Goal: Task Accomplishment & Management: Manage account settings

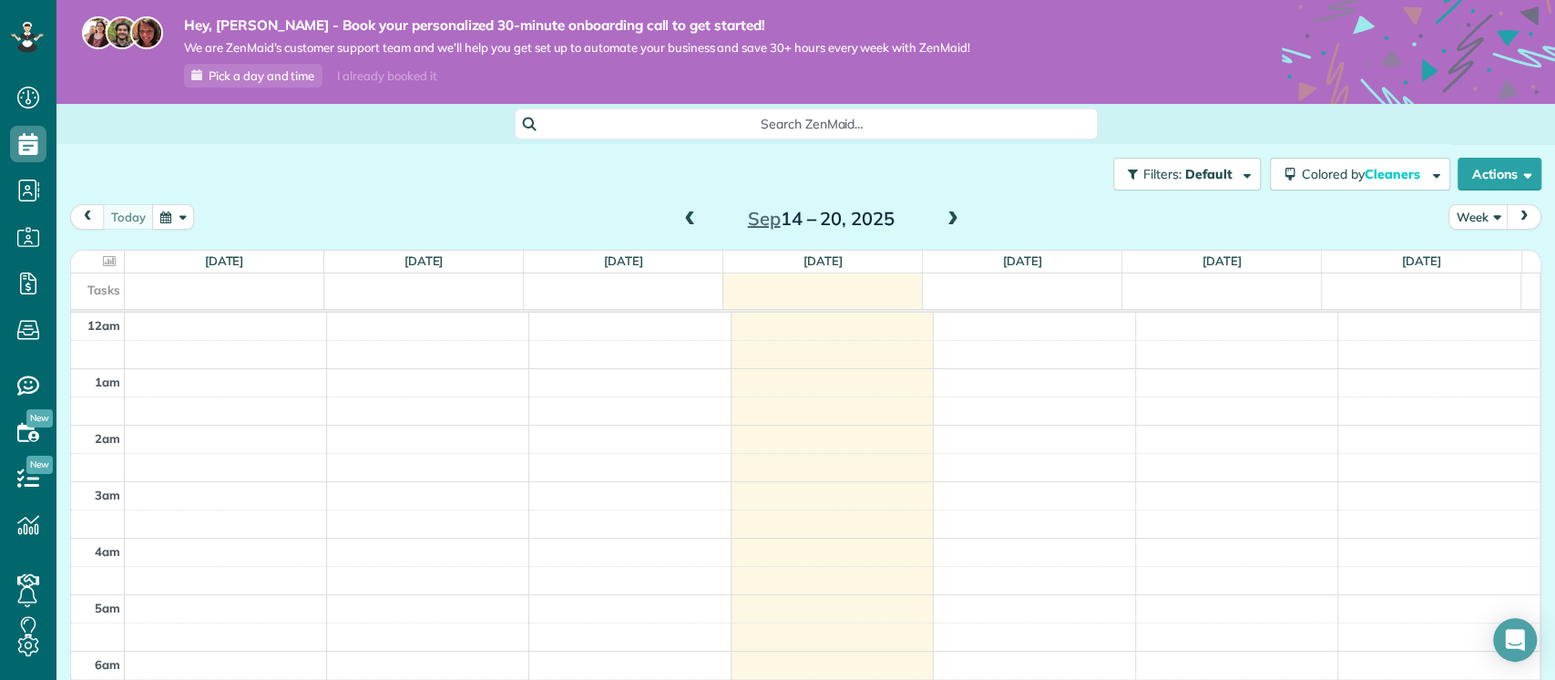
scroll to position [242, 0]
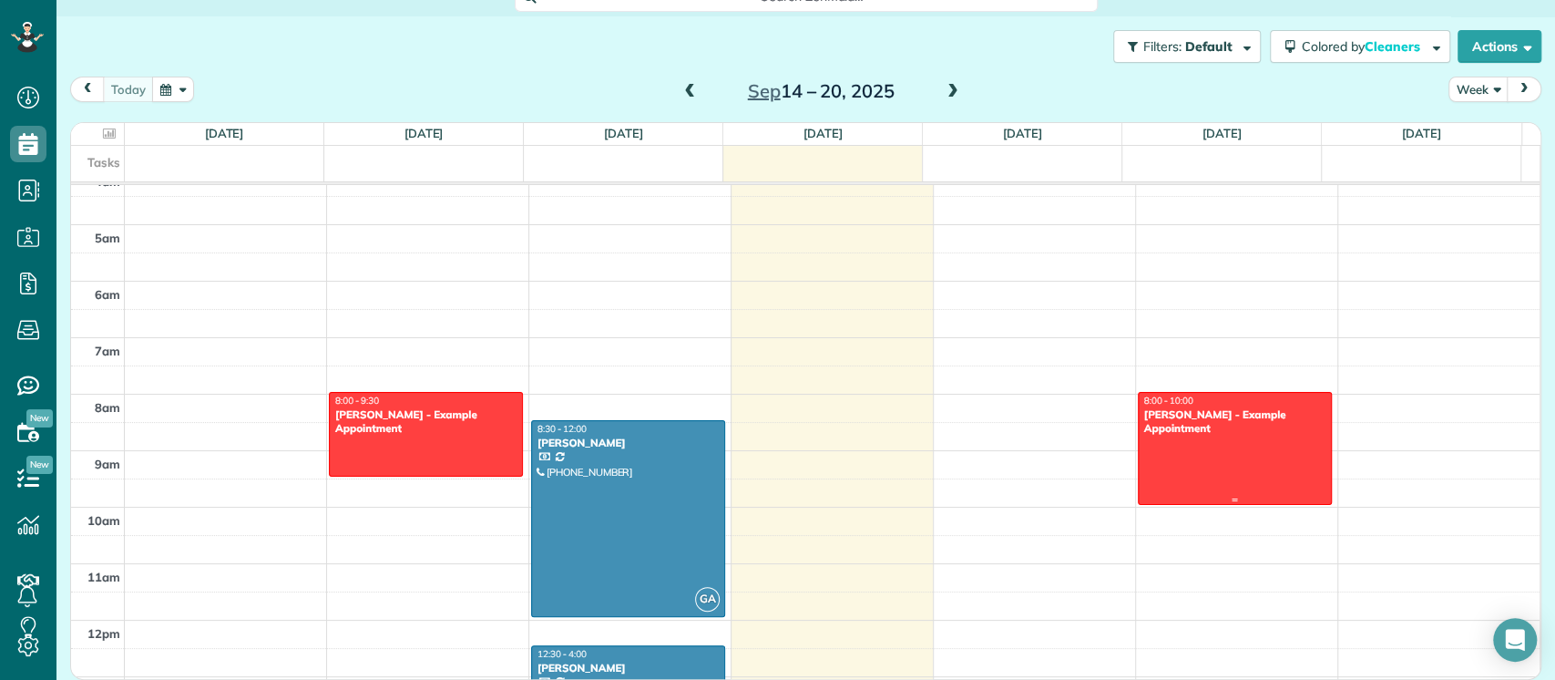
click at [1198, 435] on div at bounding box center [1235, 448] width 192 height 111
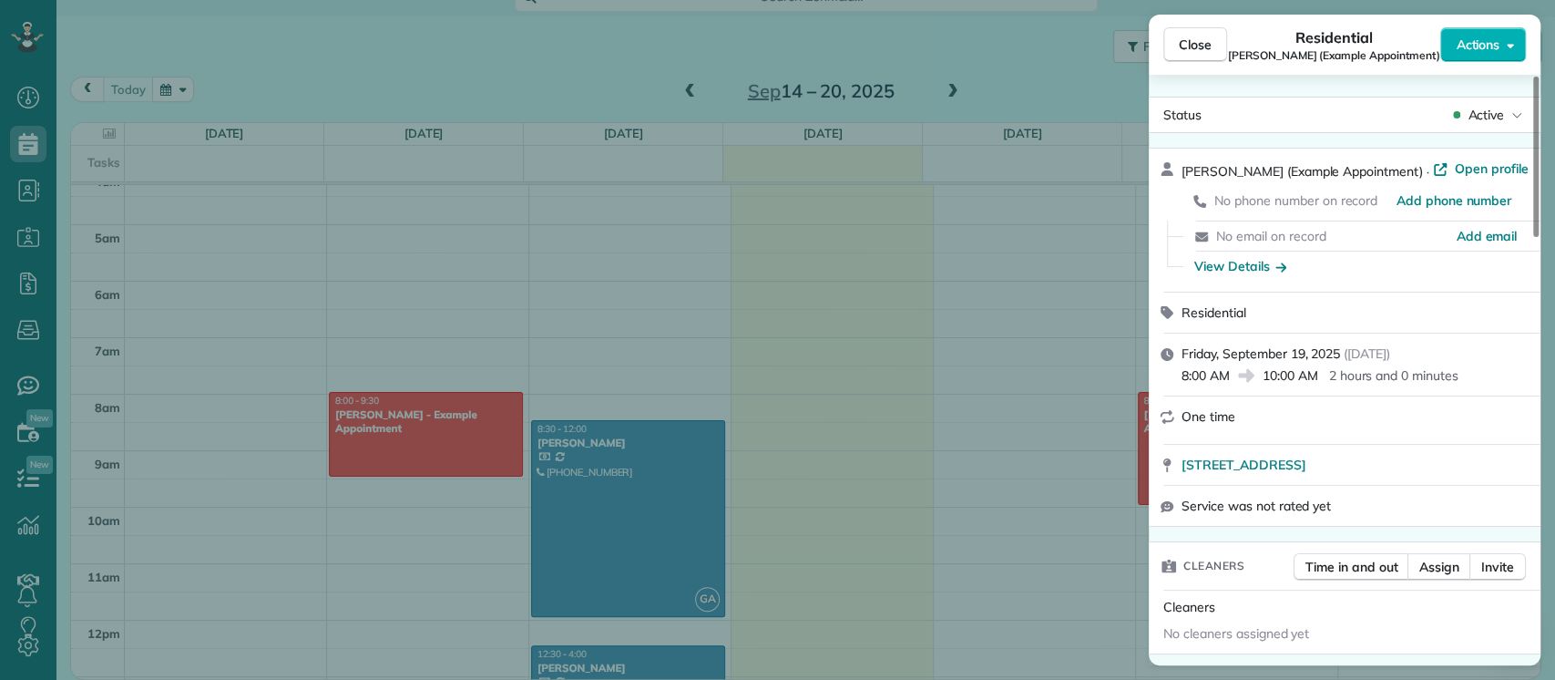
click at [1485, 46] on span "Actions" at bounding box center [1478, 45] width 44 height 18
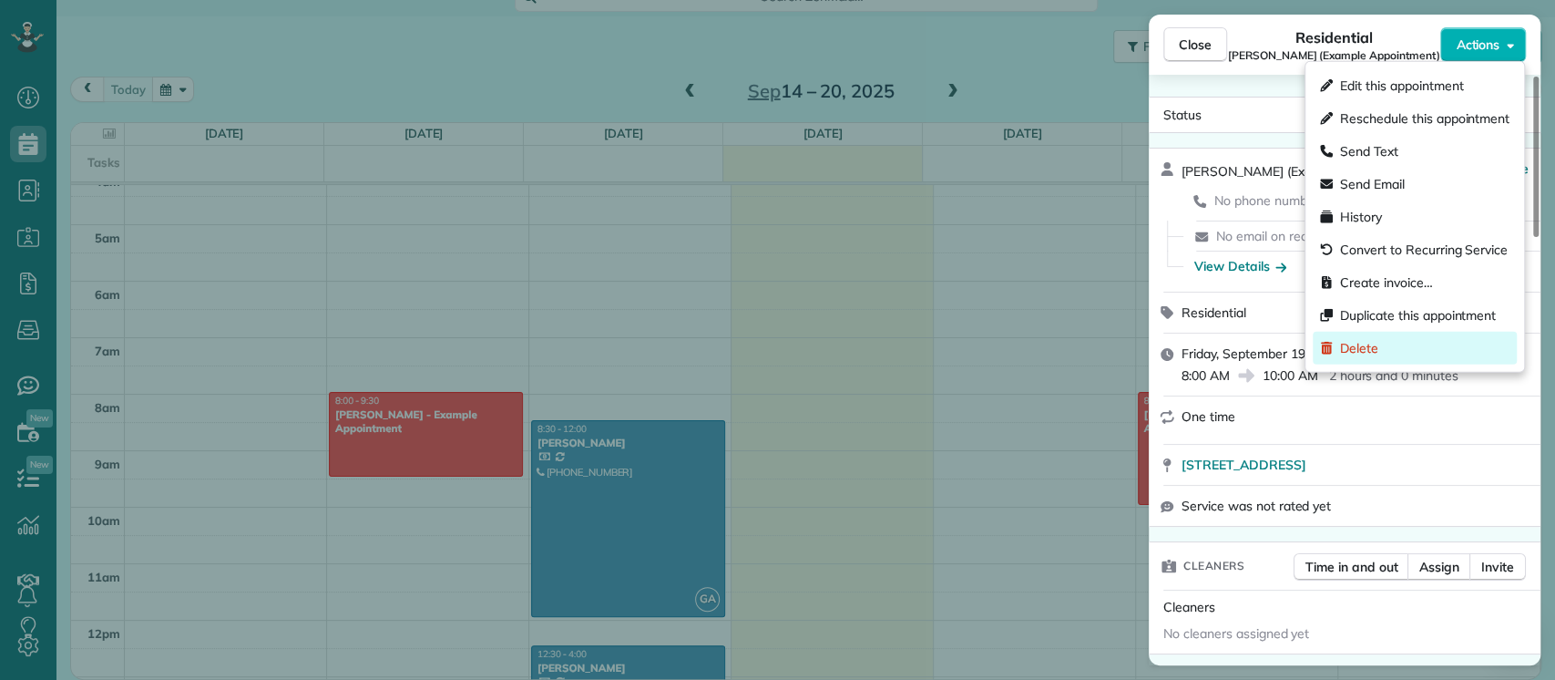
click at [1388, 344] on div "Delete" at bounding box center [1415, 348] width 204 height 33
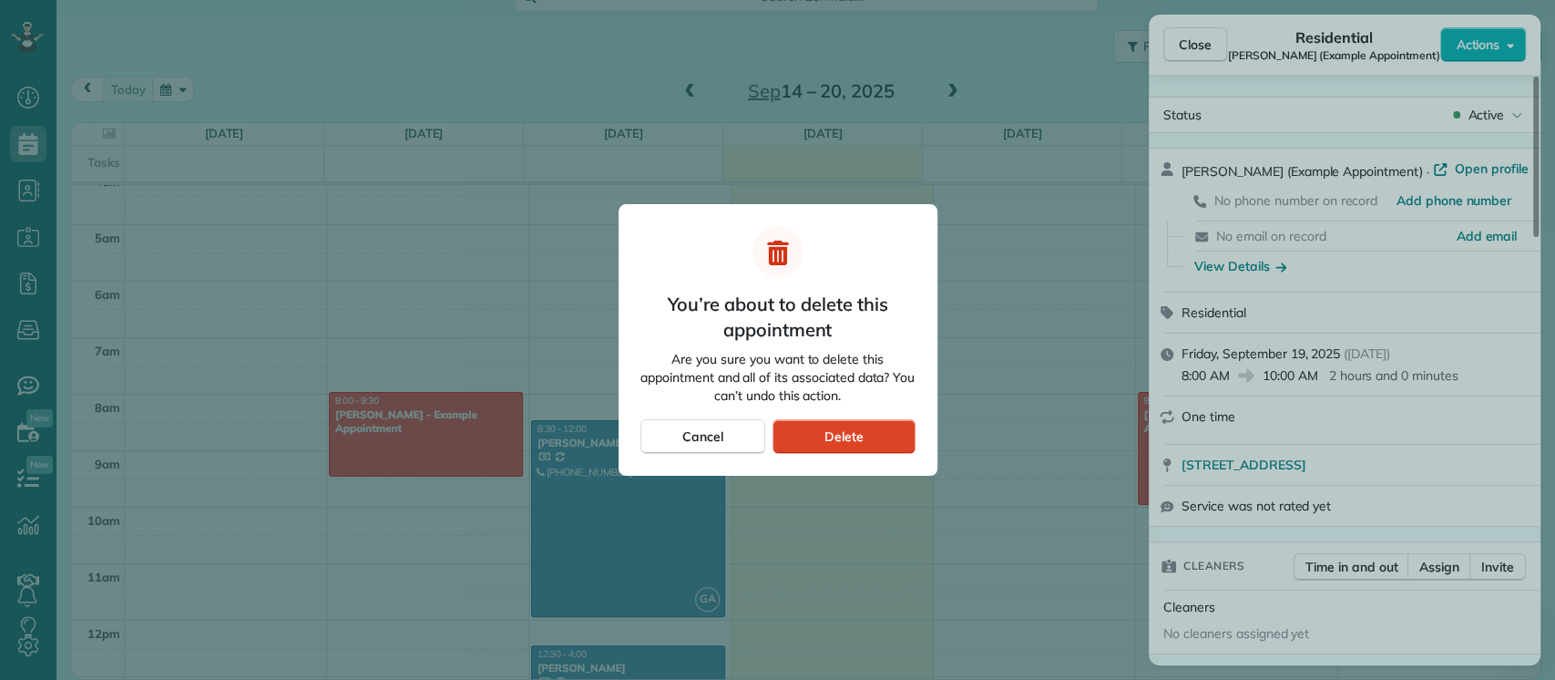
click at [857, 439] on span "Delete" at bounding box center [843, 436] width 39 height 18
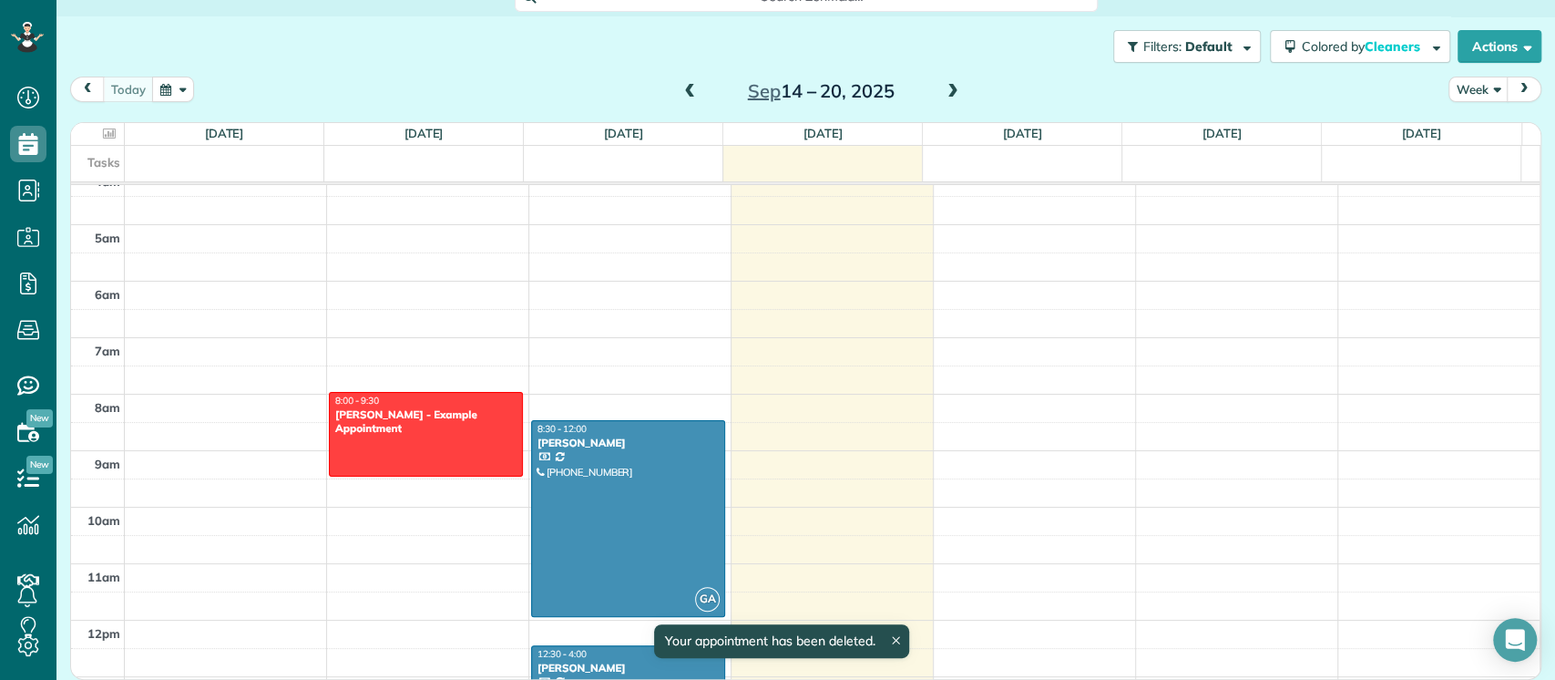
scroll to position [126, 0]
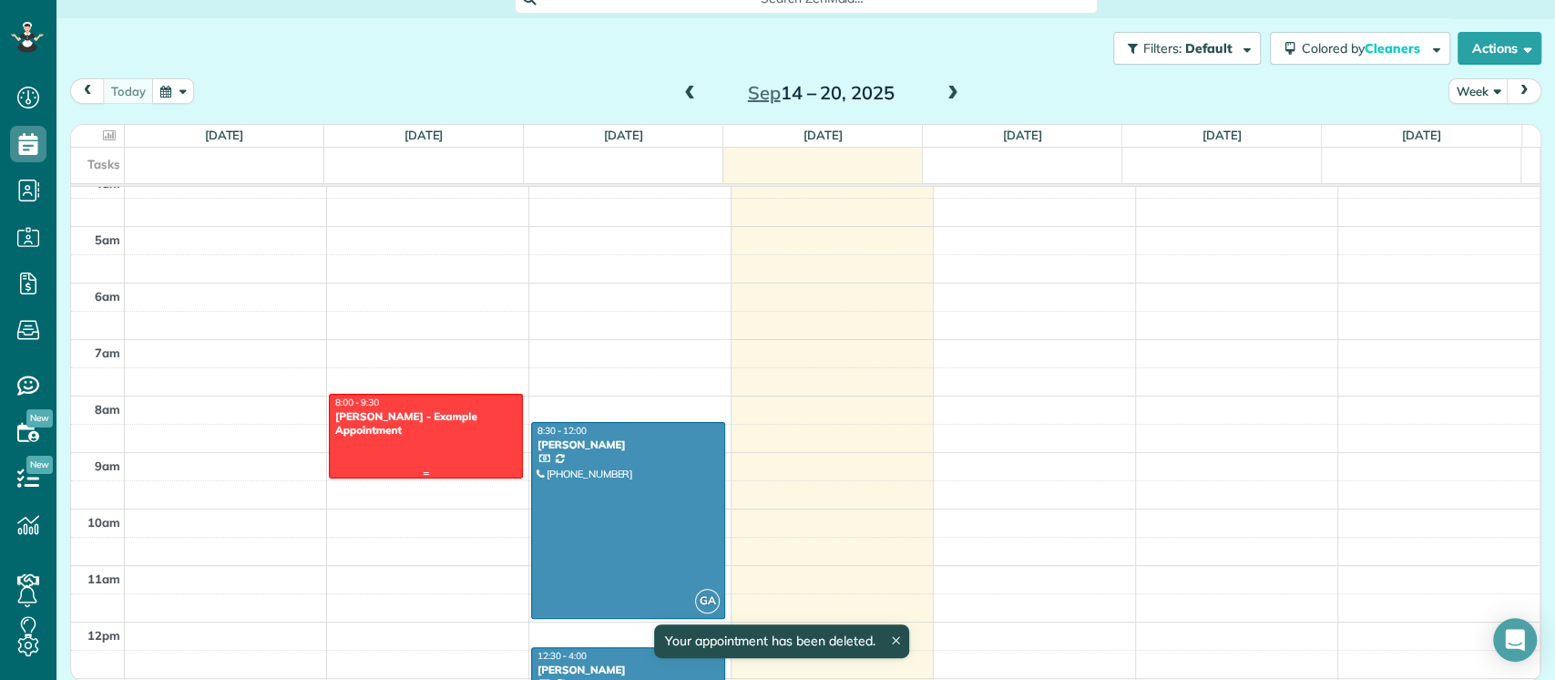
click at [447, 437] on div at bounding box center [426, 435] width 192 height 83
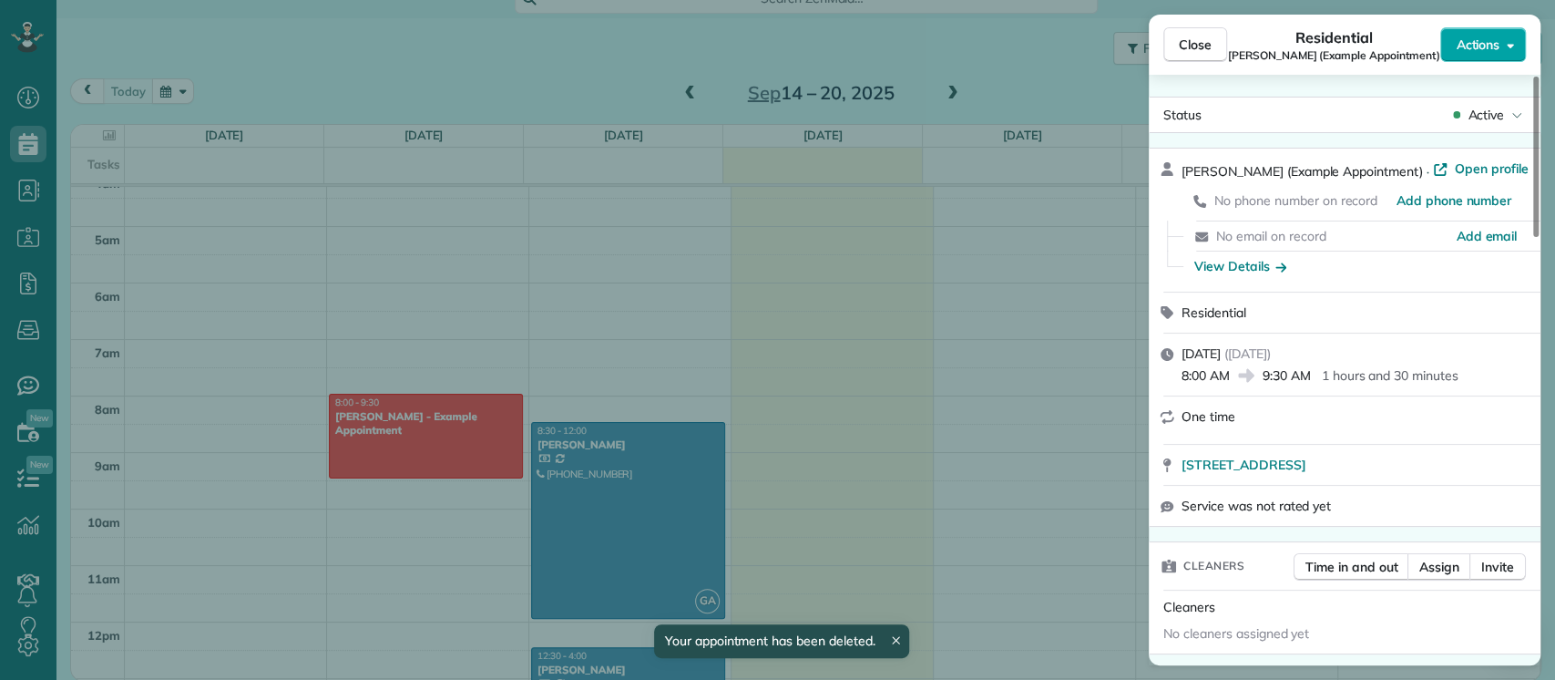
click at [1509, 56] on button "Actions" at bounding box center [1483, 44] width 86 height 35
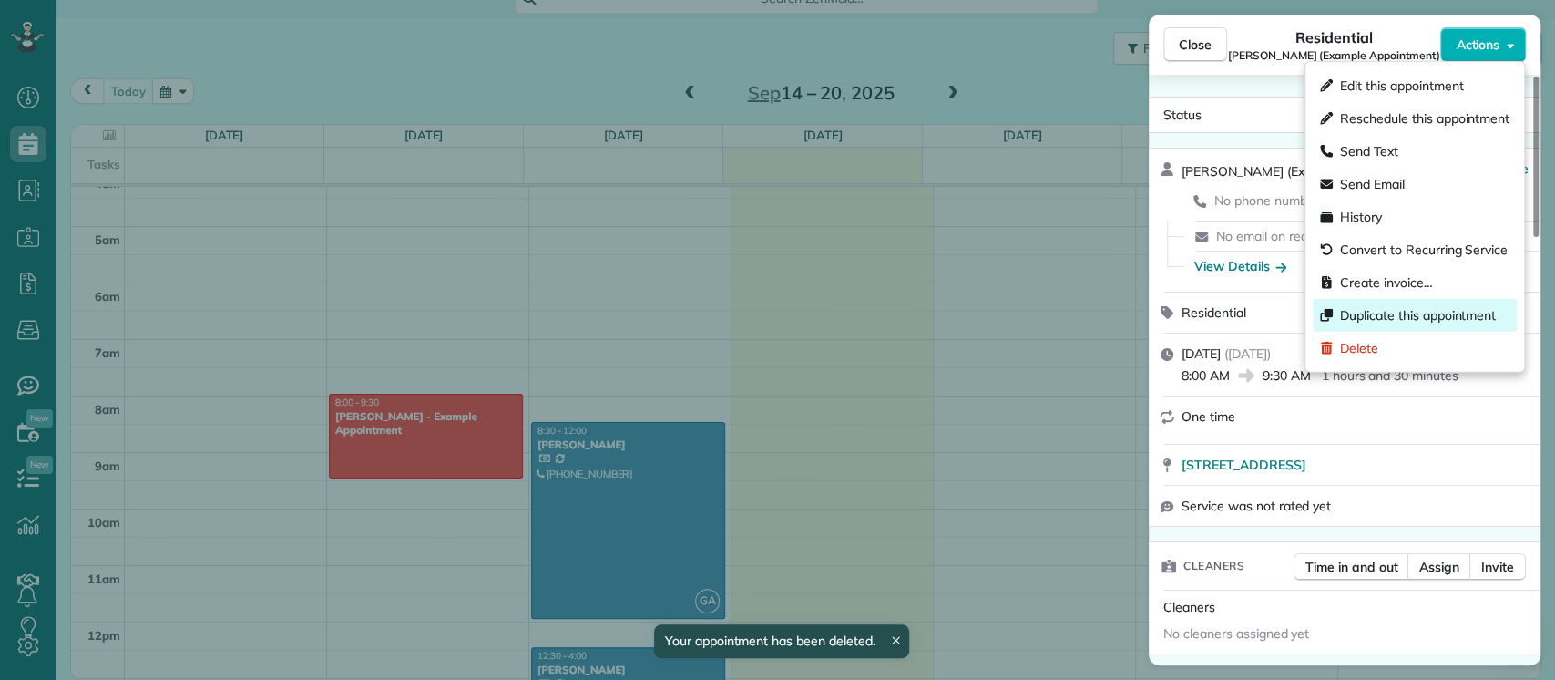
click at [1378, 312] on span "Duplicate this appointment" at bounding box center [1418, 315] width 156 height 18
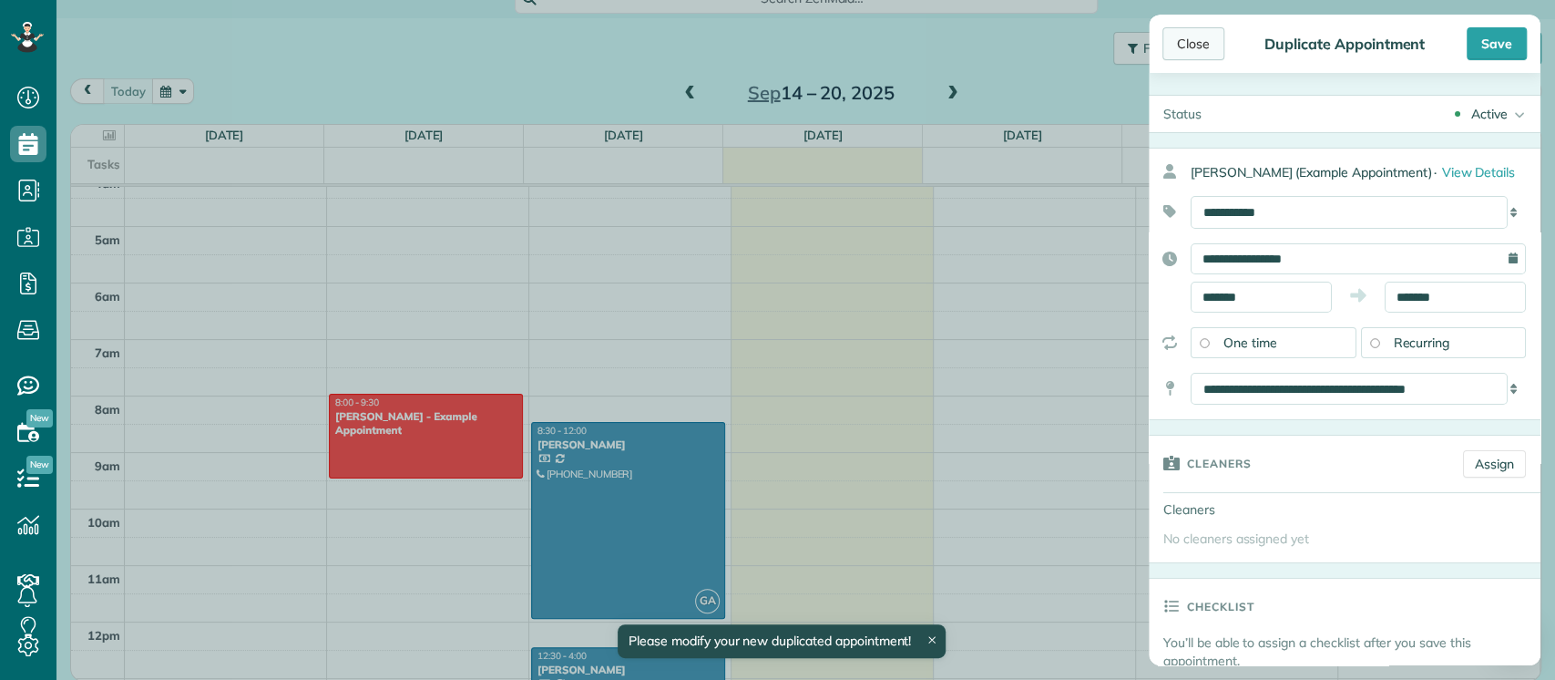
click at [1181, 38] on div "Close" at bounding box center [1193, 43] width 62 height 33
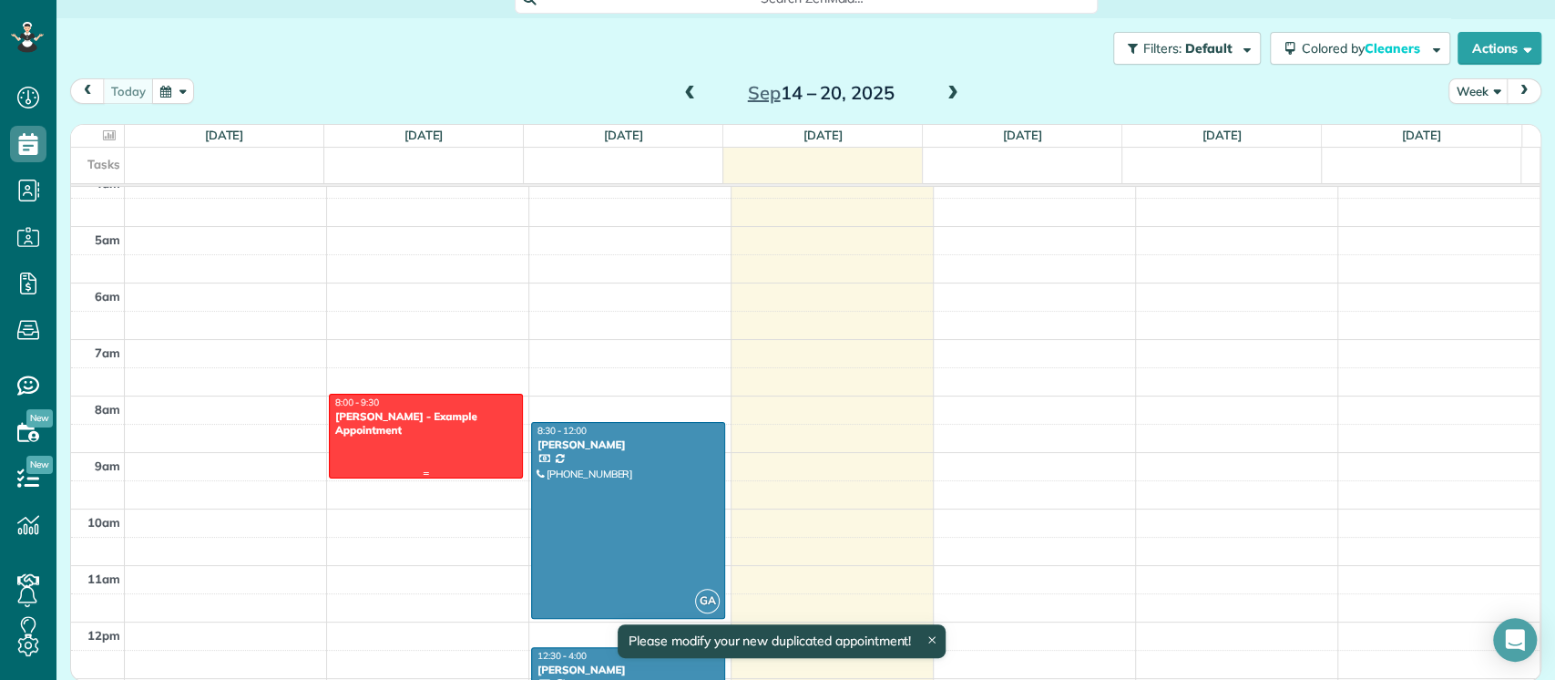
click at [435, 434] on div "[PERSON_NAME] - Example Appointment" at bounding box center [425, 423] width 183 height 26
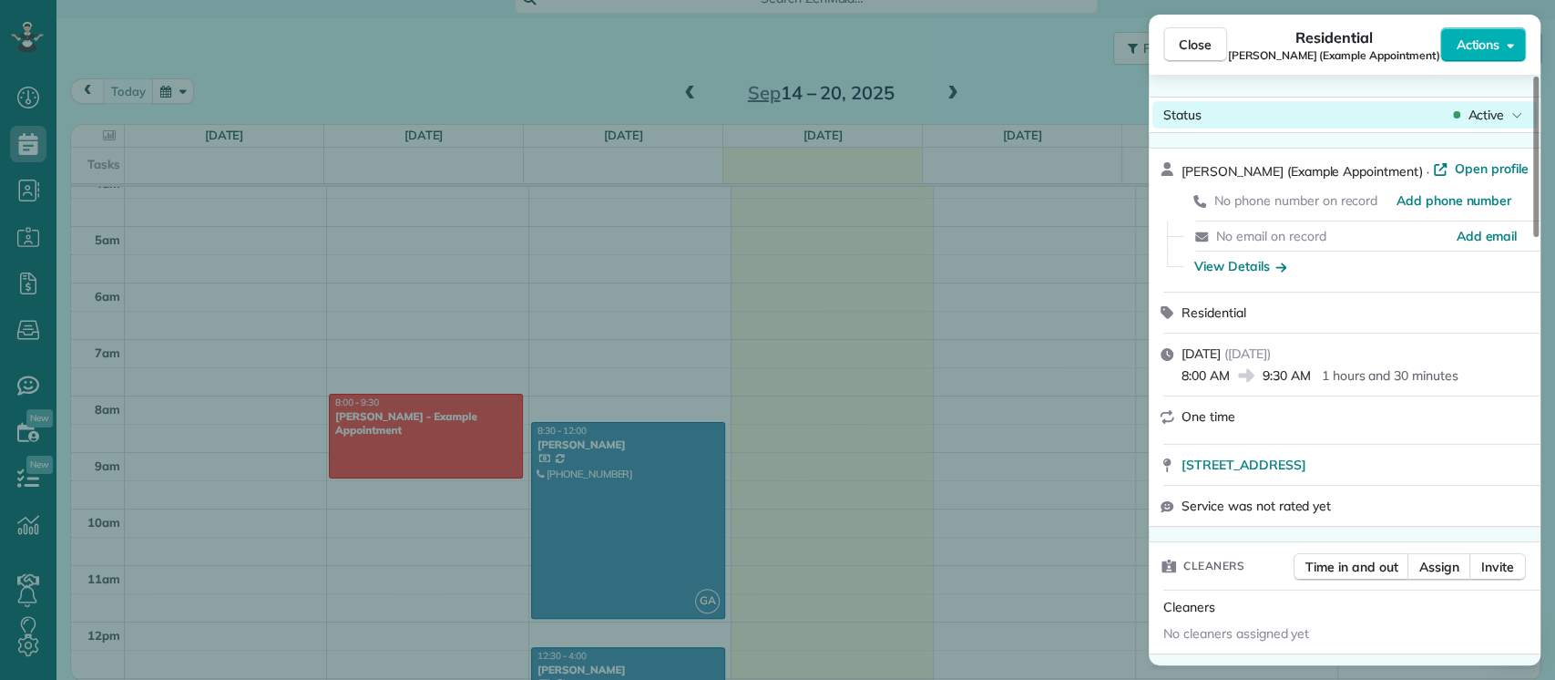
click at [1499, 110] on span "Active" at bounding box center [1486, 115] width 36 height 18
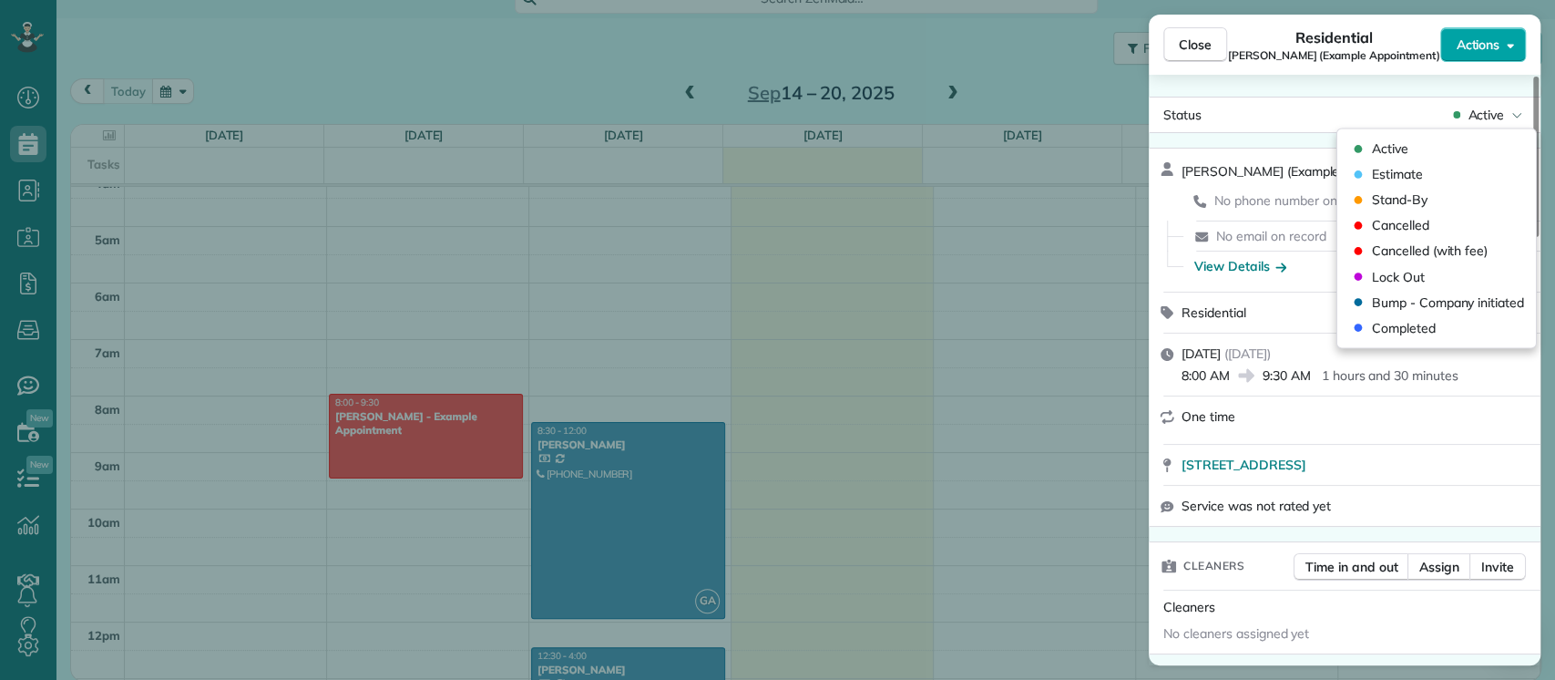
click at [1466, 55] on button "Actions" at bounding box center [1483, 44] width 86 height 35
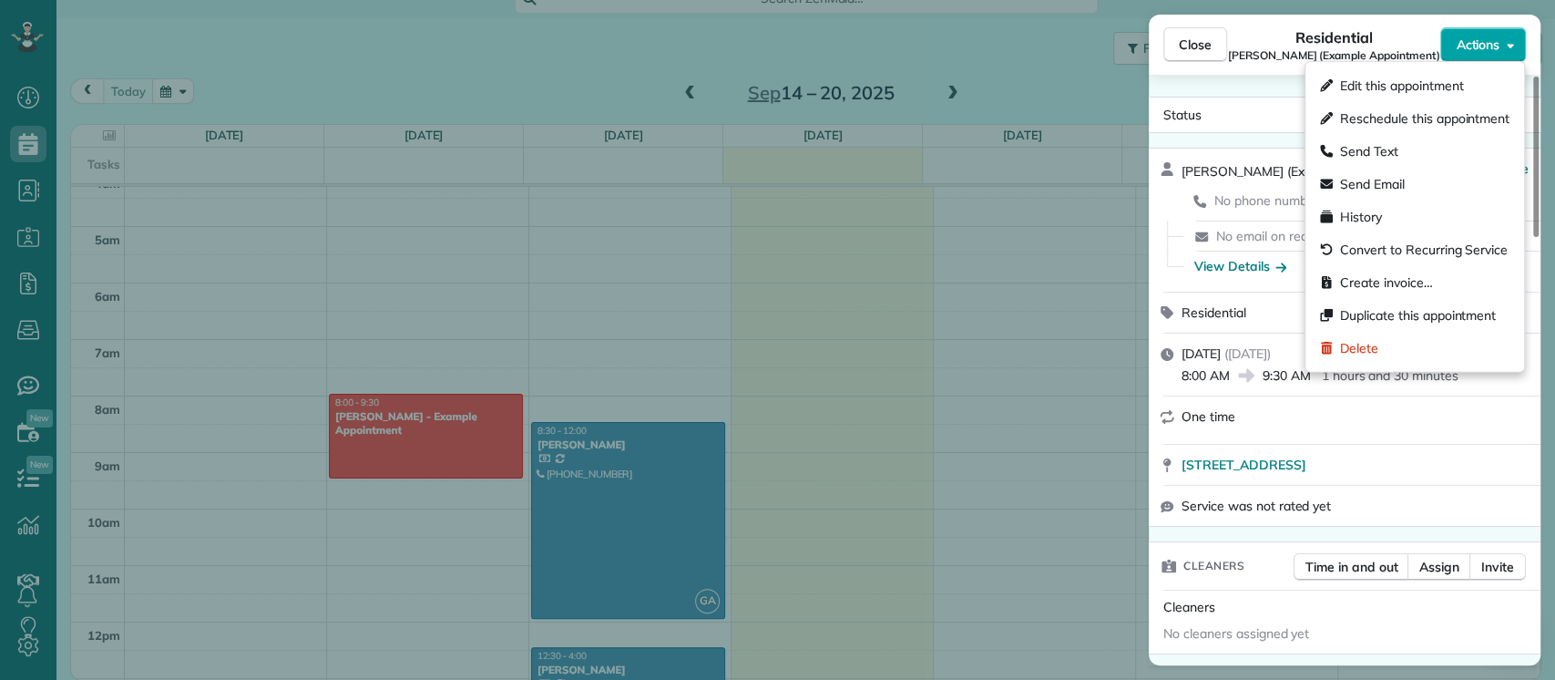
click at [1460, 44] on span "Actions" at bounding box center [1478, 45] width 44 height 18
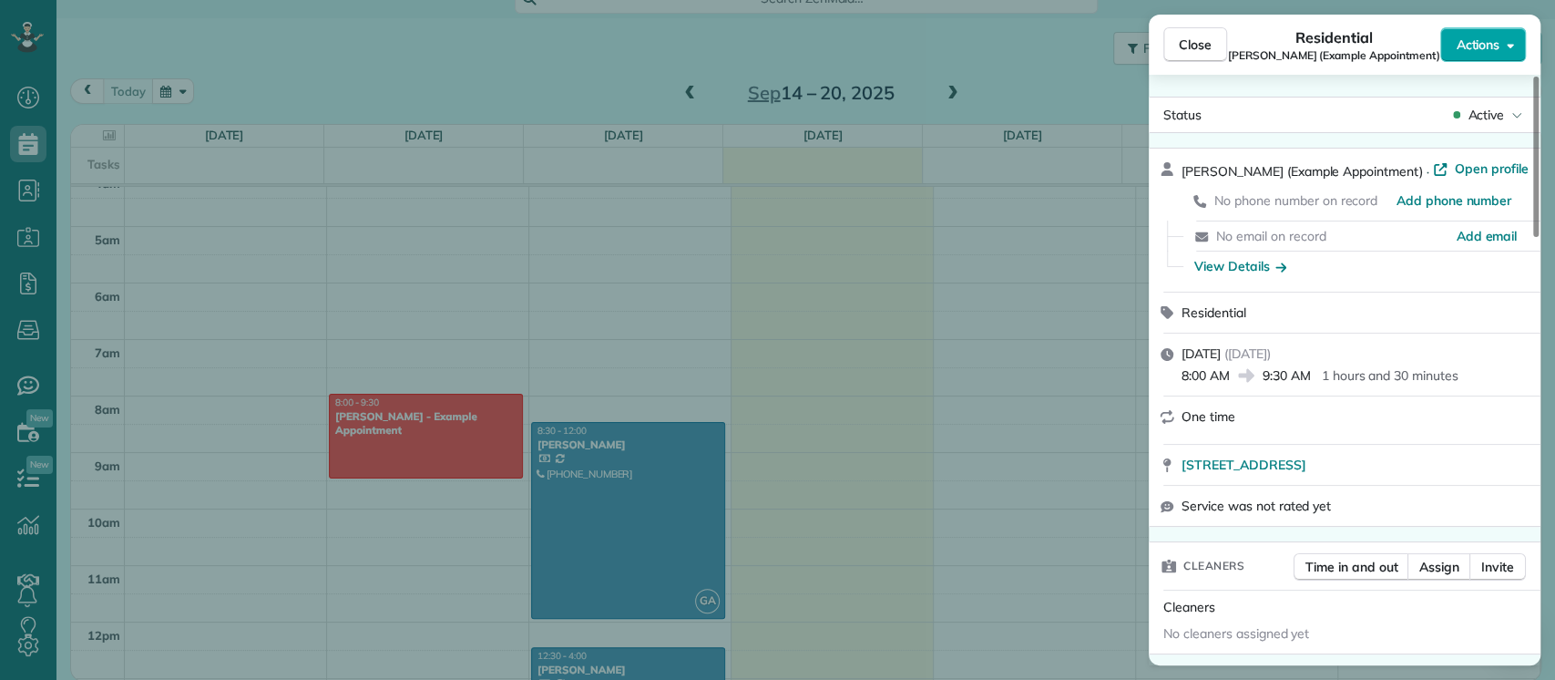
click at [1491, 29] on button "Actions" at bounding box center [1483, 44] width 86 height 35
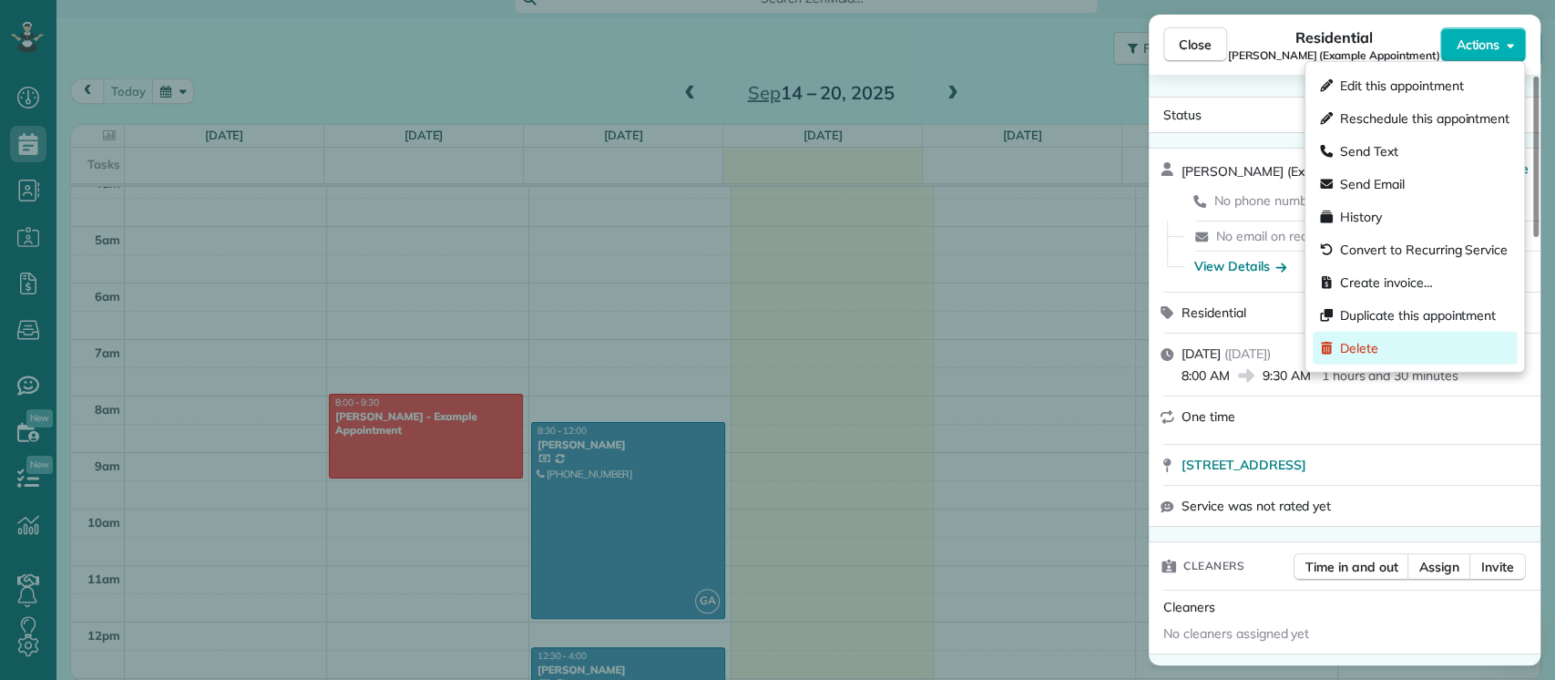
click at [1373, 345] on span "Delete" at bounding box center [1359, 348] width 38 height 18
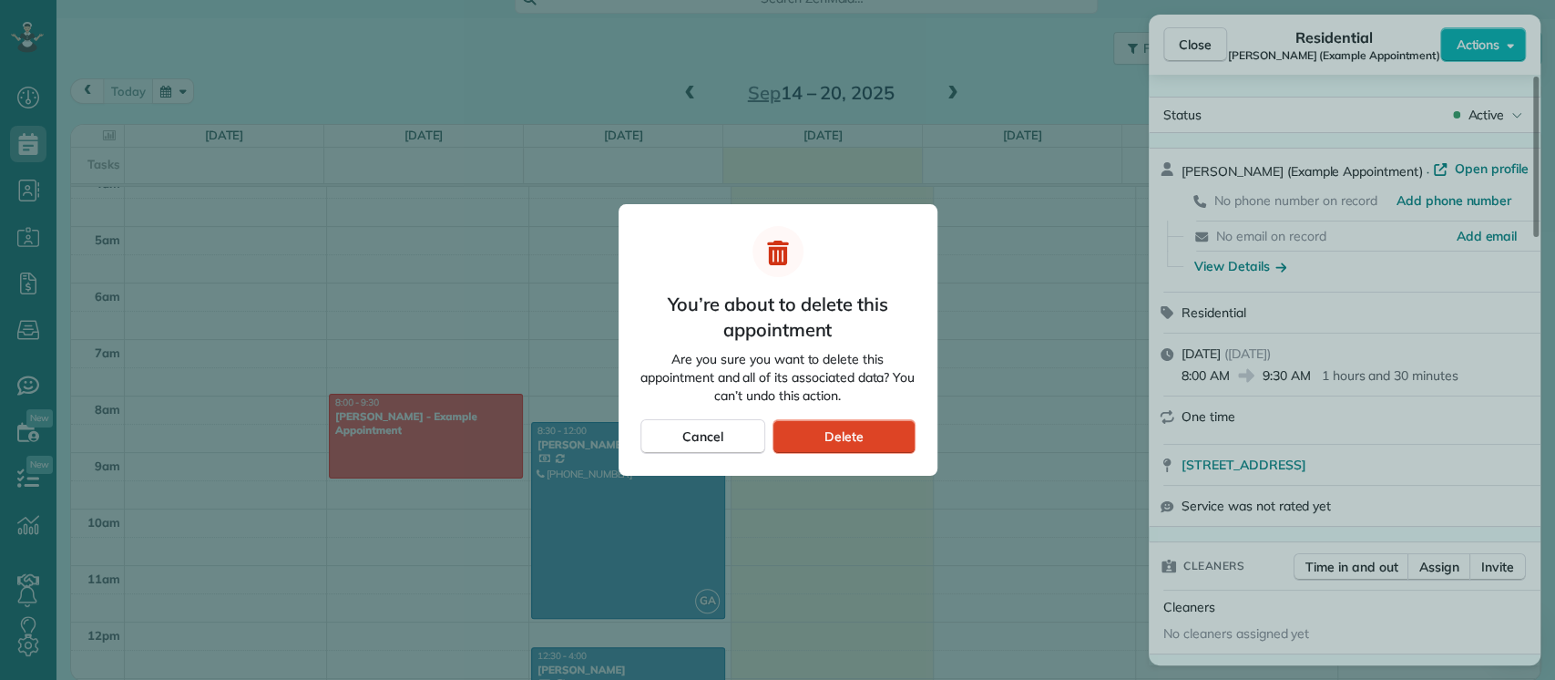
click at [845, 450] on div "Delete" at bounding box center [844, 436] width 142 height 35
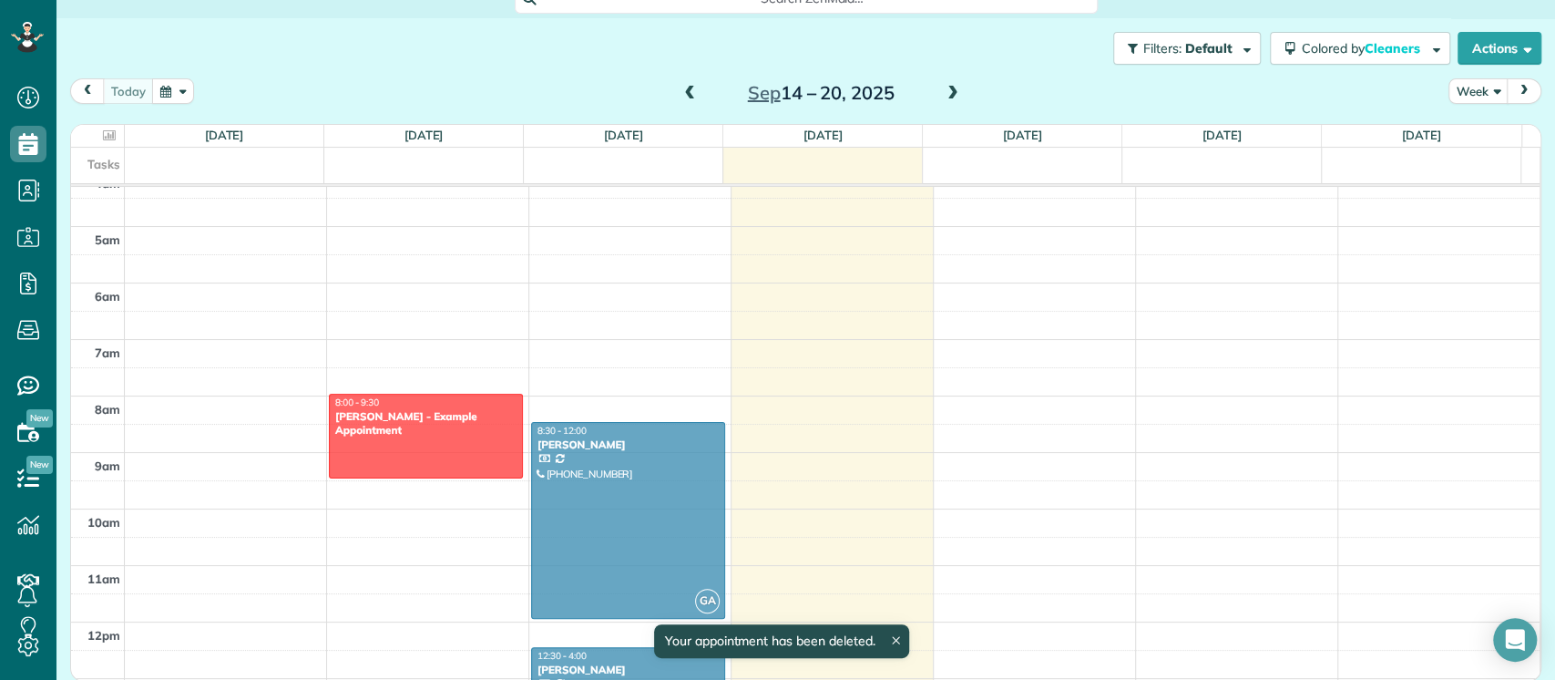
click at [853, 435] on span "Delete" at bounding box center [843, 436] width 39 height 18
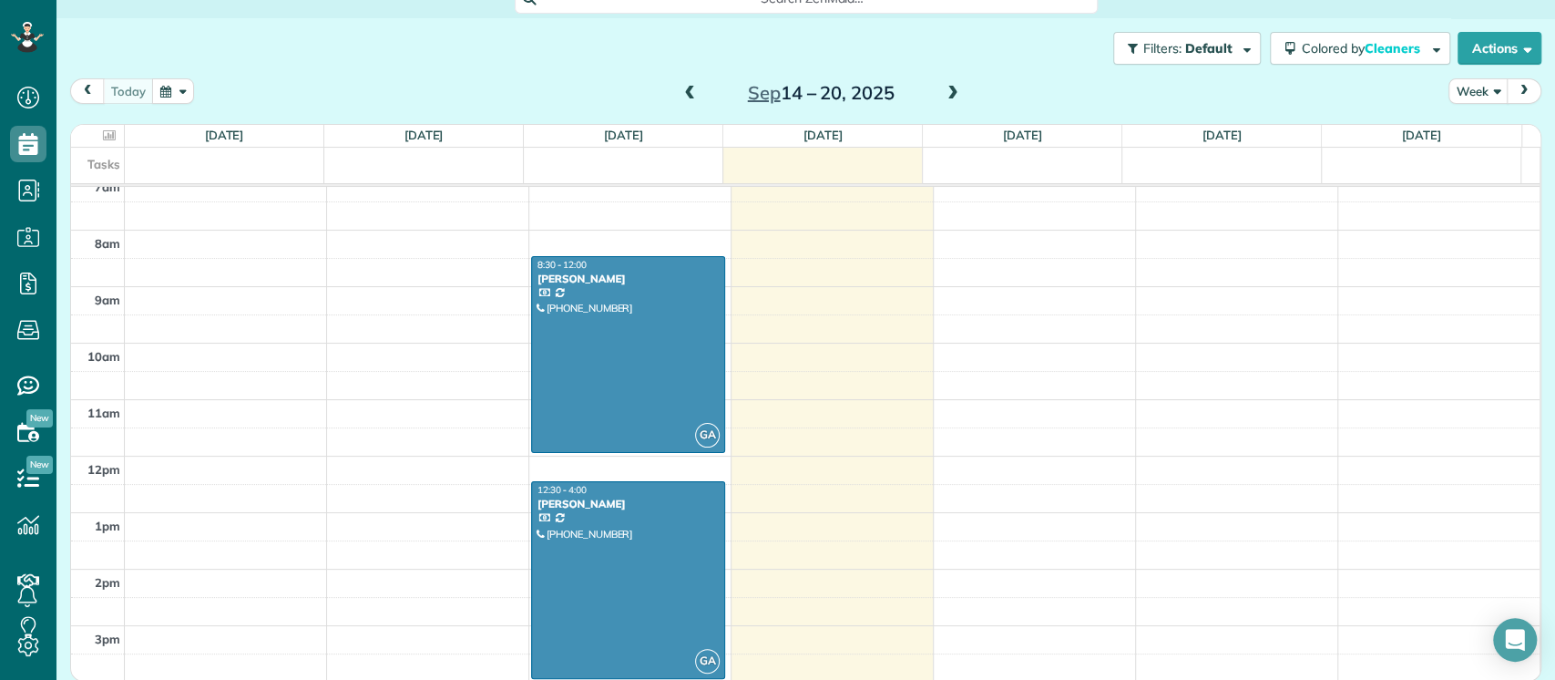
scroll to position [486, 0]
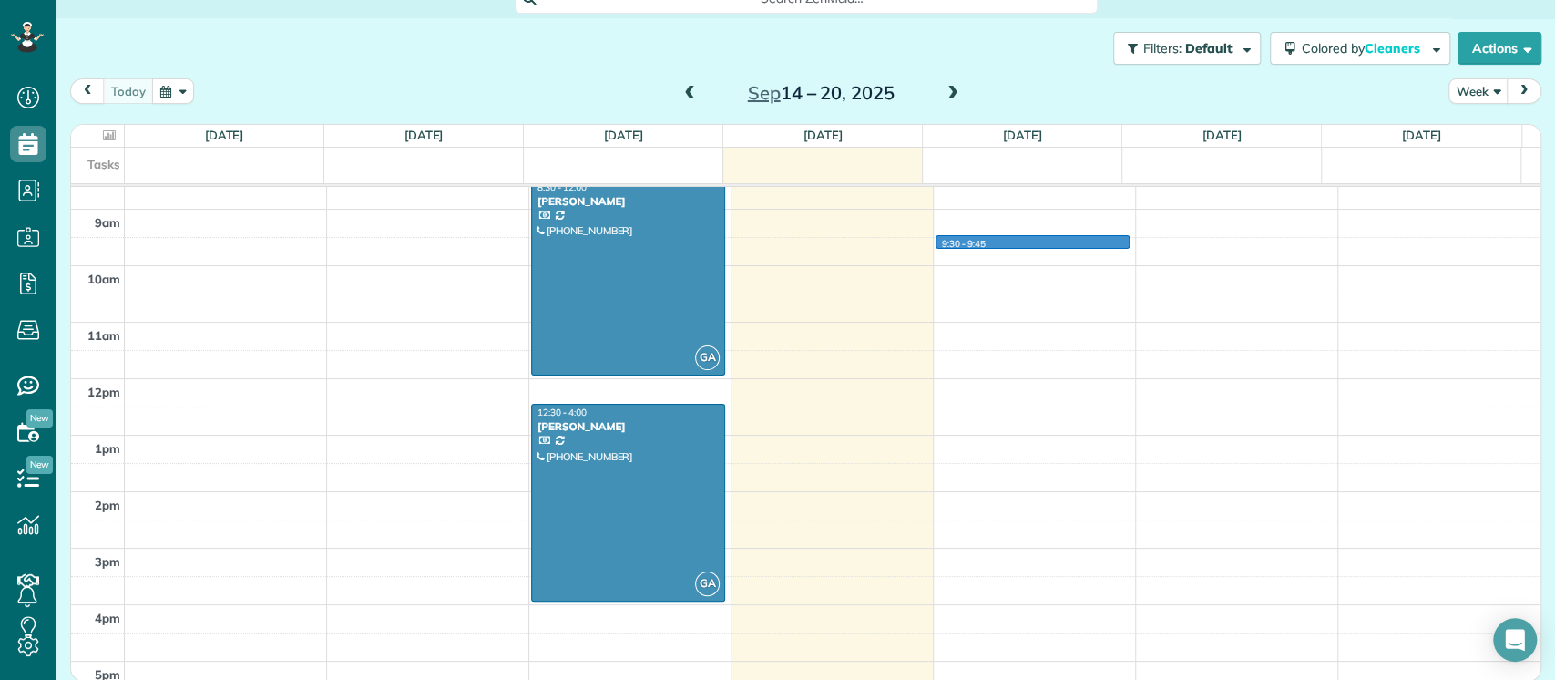
click at [1000, 244] on div "12am 1am 2am 3am 4am 5am 6am 7am 8am 9am 10am 11am 12pm 1pm 2pm 3pm 4pm 5pm 6pm…" at bounding box center [805, 378] width 1469 height 1355
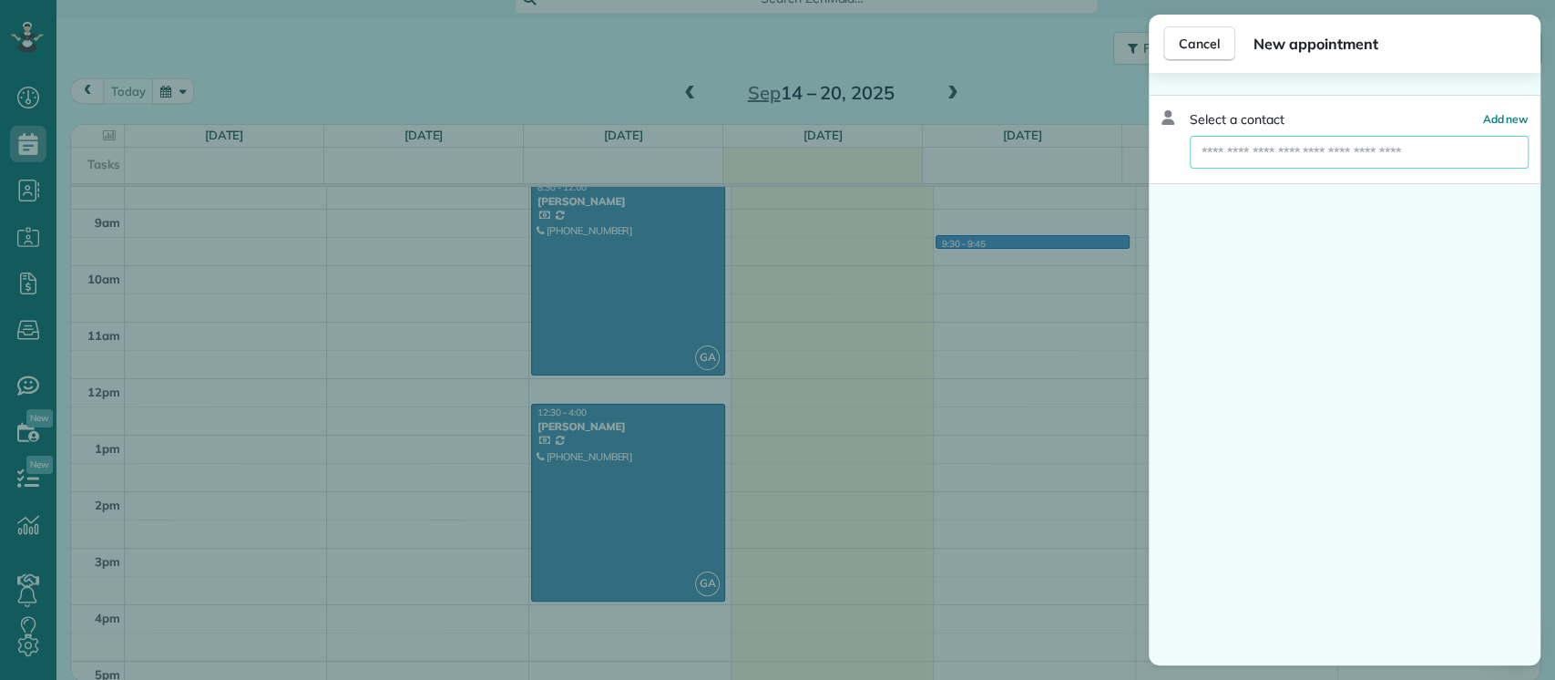
click at [1396, 152] on input "text" at bounding box center [1359, 152] width 339 height 33
